Goal: Task Accomplishment & Management: Manage account settings

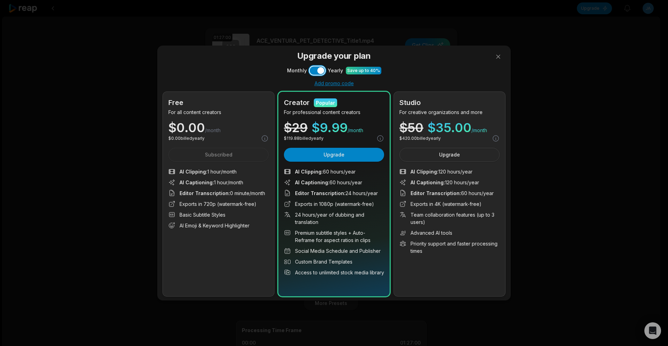
click at [318, 71] on button "Use setting" at bounding box center [317, 70] width 15 height 8
click at [321, 71] on button "Use setting" at bounding box center [317, 70] width 15 height 8
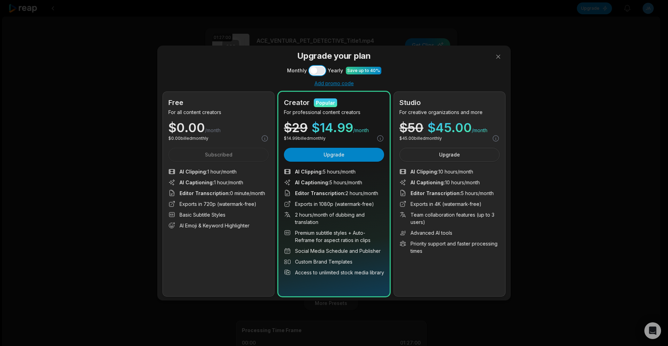
click at [321, 71] on button "Use setting" at bounding box center [317, 70] width 15 height 8
click at [318, 68] on button "Use setting" at bounding box center [317, 70] width 15 height 8
click at [330, 153] on button "Upgrade" at bounding box center [334, 155] width 100 height 14
